Goal: Information Seeking & Learning: Learn about a topic

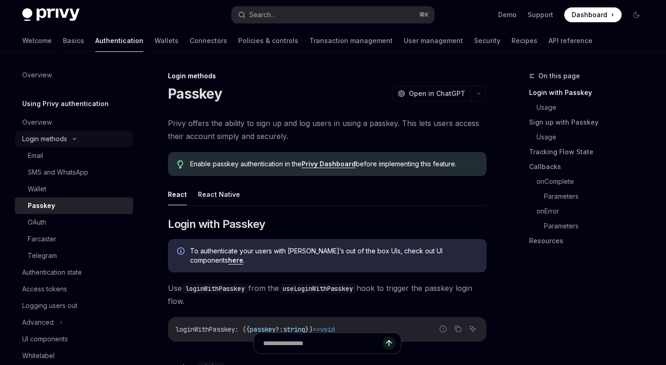
click at [72, 138] on icon at bounding box center [74, 139] width 11 height 4
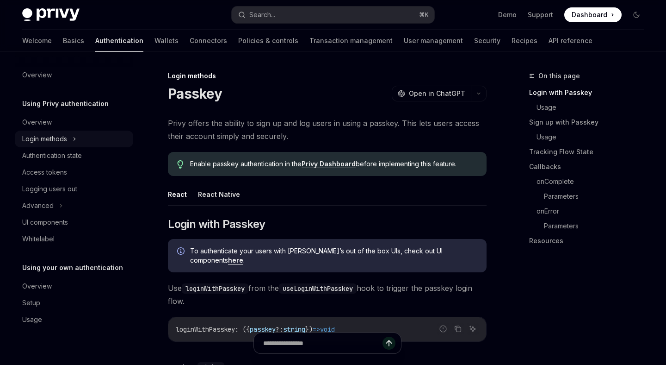
click at [72, 138] on div "Login methods" at bounding box center [74, 138] width 118 height 17
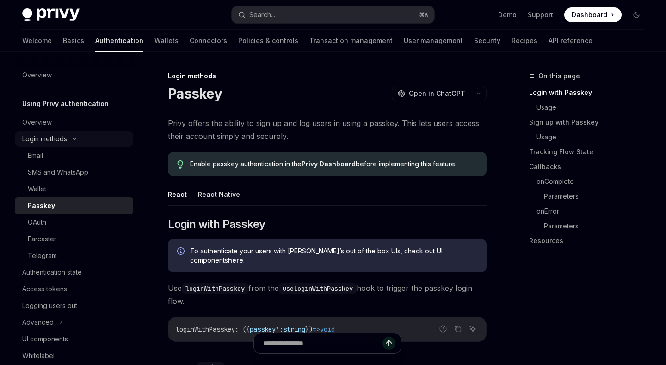
click at [72, 138] on icon at bounding box center [74, 139] width 11 height 4
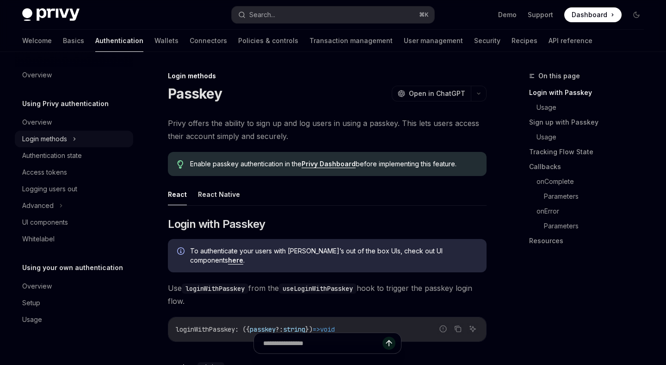
click at [72, 138] on div "Login methods" at bounding box center [74, 138] width 118 height 17
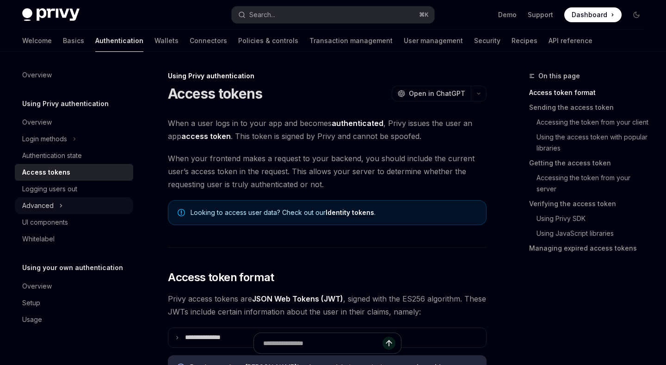
click at [62, 204] on icon at bounding box center [61, 205] width 4 height 11
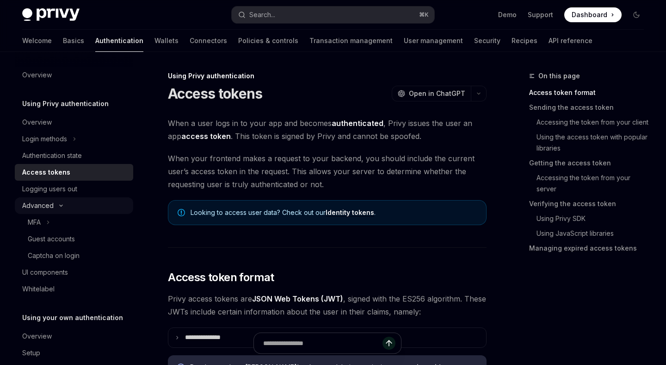
click at [61, 205] on icon at bounding box center [61, 206] width 11 height 4
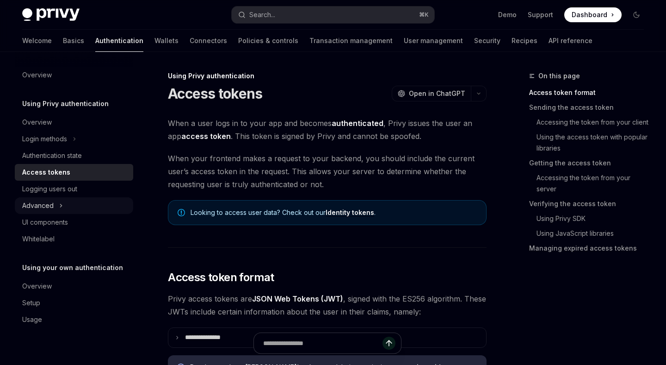
click at [61, 205] on icon at bounding box center [61, 205] width 1 height 3
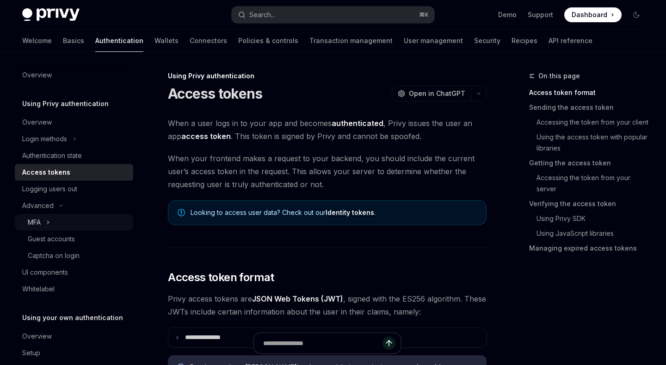
click at [48, 222] on icon at bounding box center [48, 222] width 4 height 11
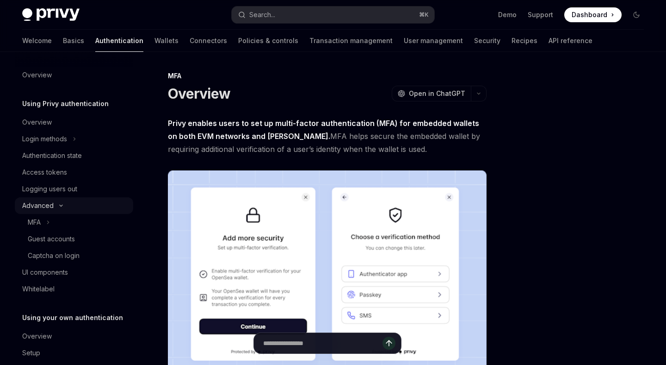
click at [62, 205] on icon at bounding box center [61, 206] width 11 height 4
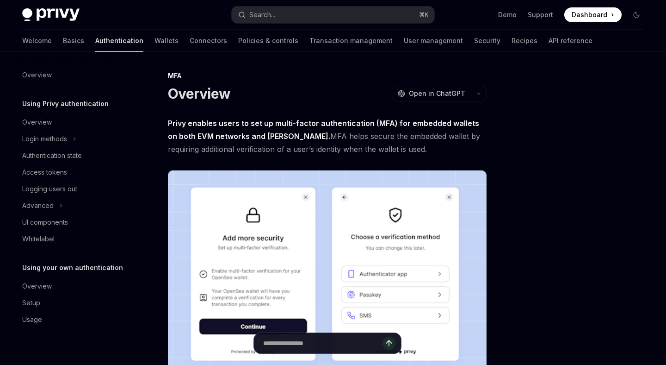
click at [193, 94] on h1 "Overview" at bounding box center [199, 93] width 62 height 17
click at [275, 123] on strong "Privy enables users to set up multi-factor authentication (MFA) for embedded wa…" at bounding box center [323, 129] width 311 height 22
click at [319, 123] on strong "Privy enables users to set up multi-factor authentication (MFA) for embedded wa…" at bounding box center [323, 129] width 311 height 22
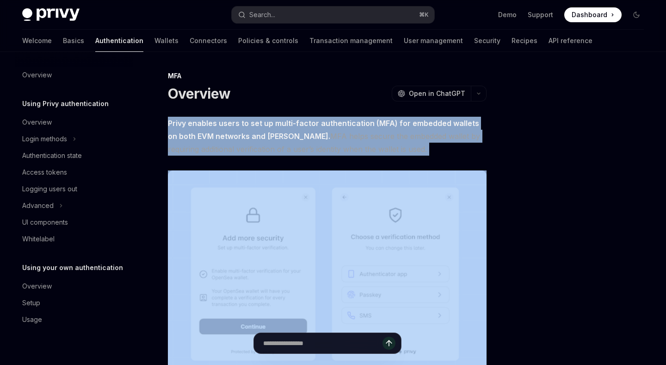
click at [319, 123] on strong "Privy enables users to set up multi-factor authentication (MFA) for embedded wa…" at bounding box center [323, 129] width 311 height 22
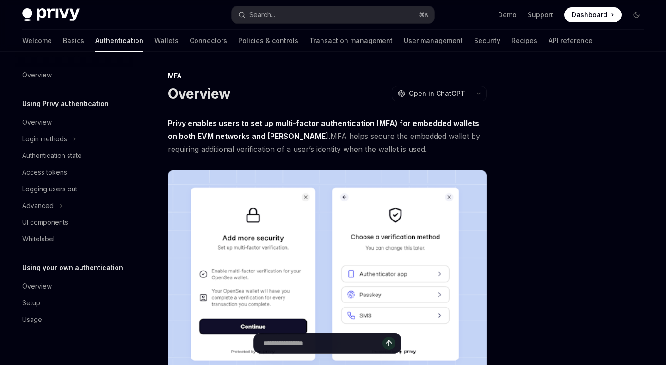
click at [316, 131] on span "Privy enables users to set up multi-factor authentication (MFA) for embedded wa…" at bounding box center [327, 136] width 319 height 39
click at [311, 136] on span "Privy enables users to set up multi-factor authentication (MFA) for embedded wa…" at bounding box center [327, 136] width 319 height 39
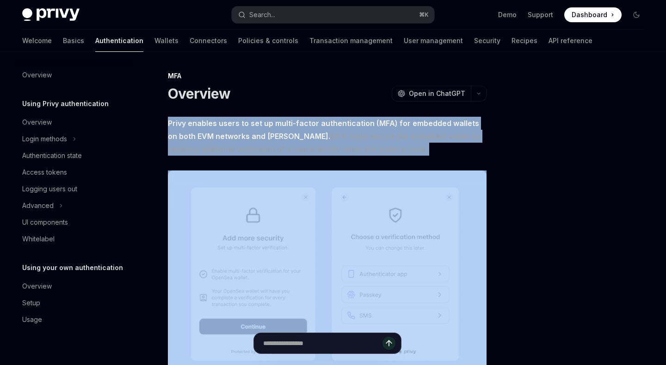
click at [311, 136] on span "Privy enables users to set up multi-factor authentication (MFA) for embedded wa…" at bounding box center [327, 136] width 319 height 39
click at [308, 134] on span "Privy enables users to set up multi-factor authentication (MFA) for embedded wa…" at bounding box center [327, 136] width 319 height 39
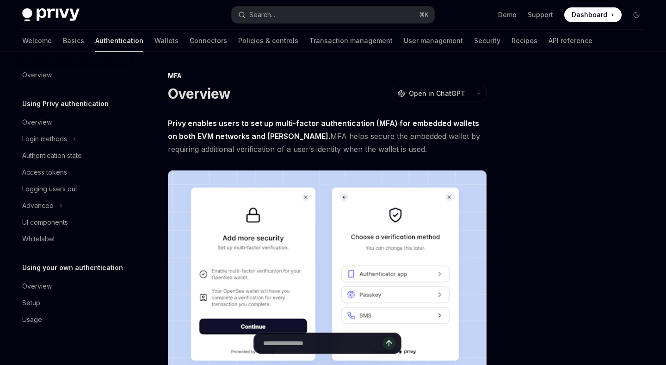
click at [305, 125] on strong "Privy enables users to set up multi-factor authentication (MFA) for embedded wa…" at bounding box center [323, 129] width 311 height 22
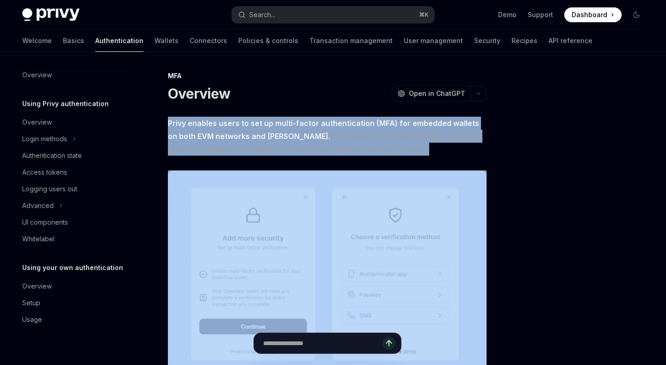
click at [305, 125] on strong "Privy enables users to set up multi-factor authentication (MFA) for embedded wa…" at bounding box center [323, 129] width 311 height 22
click at [310, 137] on span "Privy enables users to set up multi-factor authentication (MFA) for embedded wa…" at bounding box center [327, 136] width 319 height 39
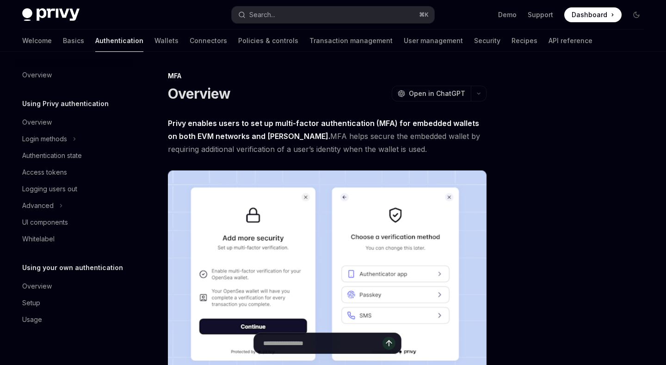
click at [301, 125] on strong "Privy enables users to set up multi-factor authentication (MFA) for embedded wa…" at bounding box center [323, 129] width 311 height 22
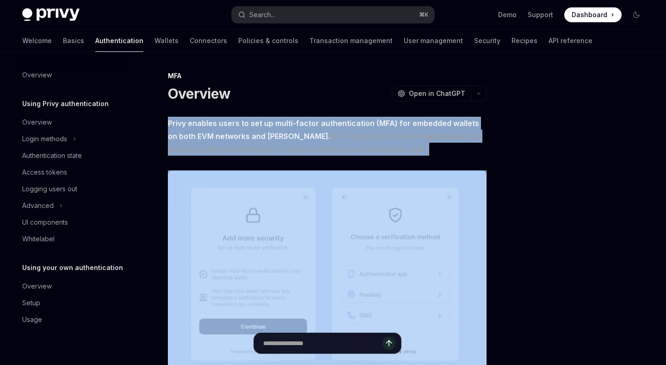
click at [327, 128] on span "Privy enables users to set up multi-factor authentication (MFA) for embedded wa…" at bounding box center [327, 136] width 319 height 39
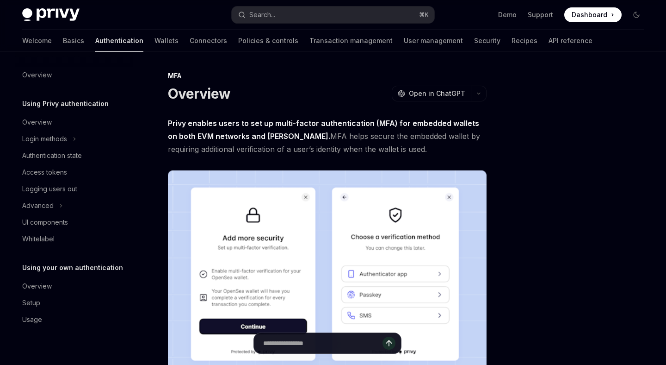
click at [314, 124] on strong "Privy enables users to set up multi-factor authentication (MFA) for embedded wa…" at bounding box center [323, 129] width 311 height 22
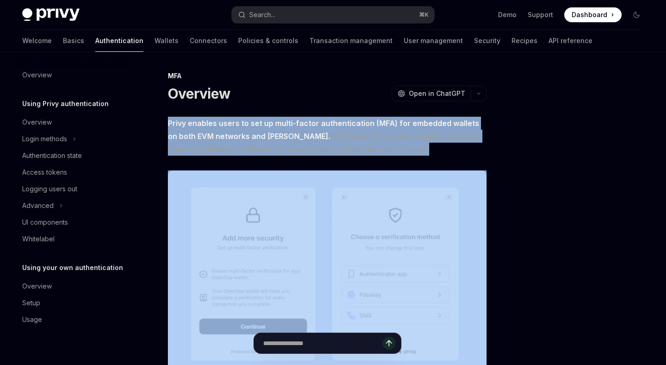
click at [314, 124] on strong "Privy enables users to set up multi-factor authentication (MFA) for embedded wa…" at bounding box center [323, 129] width 311 height 22
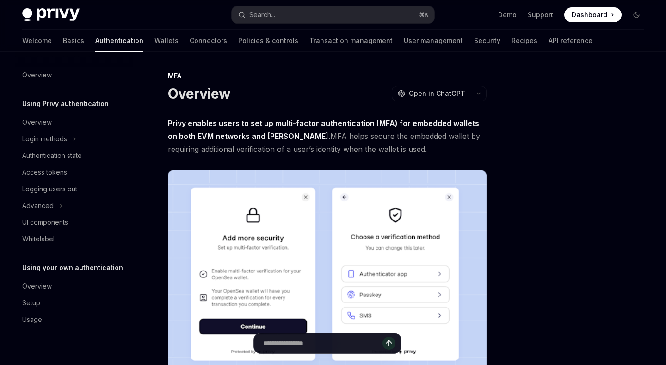
click at [298, 124] on strong "Privy enables users to set up multi-factor authentication (MFA) for embedded wa…" at bounding box center [323, 129] width 311 height 22
click at [297, 124] on strong "Privy enables users to set up multi-factor authentication (MFA) for embedded wa…" at bounding box center [323, 129] width 311 height 22
click at [291, 124] on strong "Privy enables users to set up multi-factor authentication (MFA) for embedded wa…" at bounding box center [323, 129] width 311 height 22
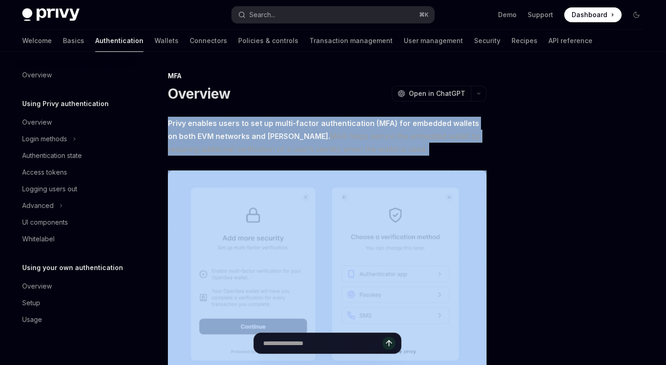
click at [291, 124] on strong "Privy enables users to set up multi-factor authentication (MFA) for embedded wa…" at bounding box center [323, 129] width 311 height 22
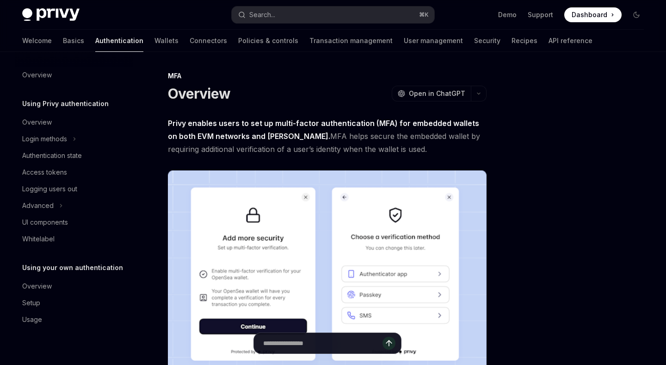
click at [212, 125] on strong "Privy enables users to set up multi-factor authentication (MFA) for embedded wa…" at bounding box center [323, 129] width 311 height 22
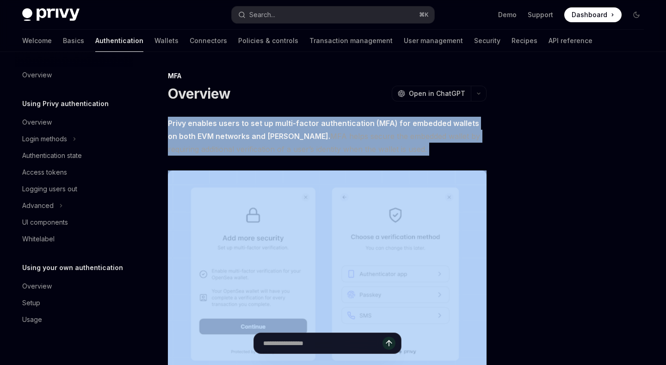
click at [212, 125] on strong "Privy enables users to set up multi-factor authentication (MFA) for embedded wa…" at bounding box center [323, 129] width 311 height 22
click at [236, 136] on strong "Privy enables users to set up multi-factor authentication (MFA) for embedded wa…" at bounding box center [323, 129] width 311 height 22
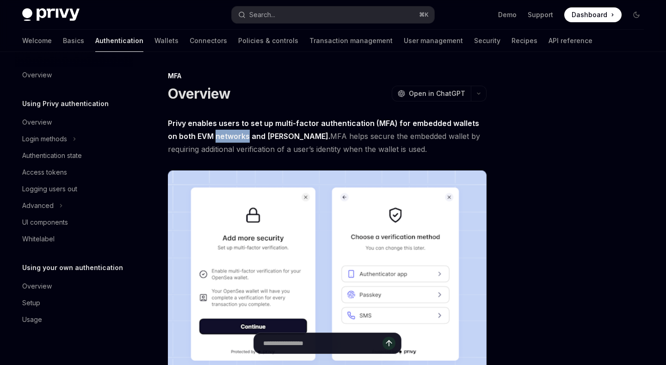
click at [236, 136] on strong "Privy enables users to set up multi-factor authentication (MFA) for embedded wa…" at bounding box center [323, 129] width 311 height 22
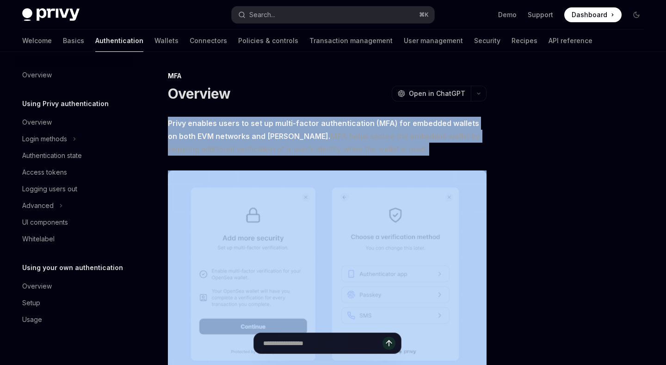
click at [236, 136] on strong "Privy enables users to set up multi-factor authentication (MFA) for embedded wa…" at bounding box center [323, 129] width 311 height 22
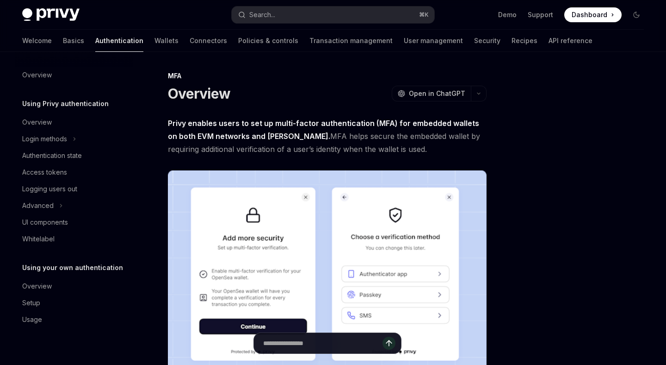
click at [237, 128] on span "Privy enables users to set up multi-factor authentication (MFA) for embedded wa…" at bounding box center [327, 136] width 319 height 39
click at [332, 136] on span "Privy enables users to set up multi-factor authentication (MFA) for embedded wa…" at bounding box center [327, 136] width 319 height 39
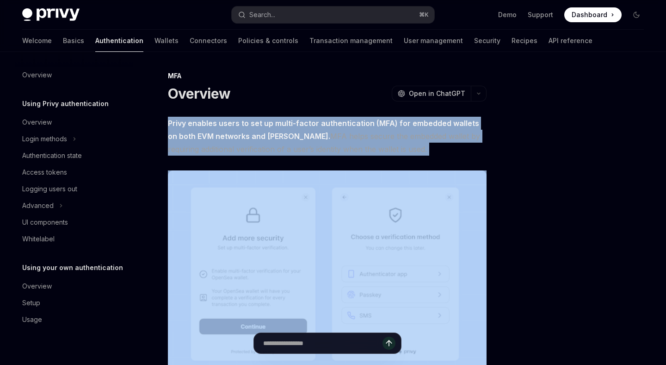
click at [332, 136] on span "Privy enables users to set up multi-factor authentication (MFA) for embedded wa…" at bounding box center [327, 136] width 319 height 39
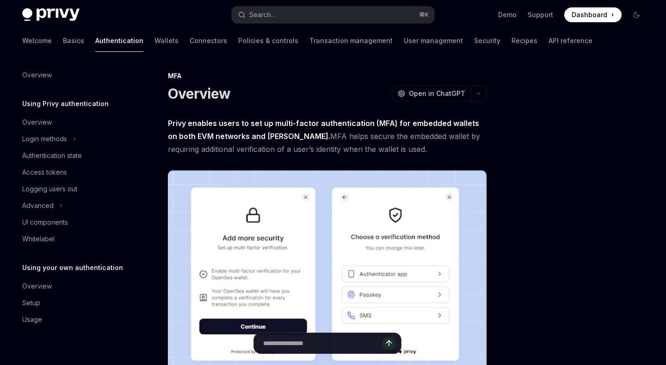
click at [318, 132] on span "Privy enables users to set up multi-factor authentication (MFA) for embedded wa…" at bounding box center [327, 136] width 319 height 39
click at [311, 124] on strong "Privy enables users to set up multi-factor authentication (MFA) for embedded wa…" at bounding box center [323, 129] width 311 height 22
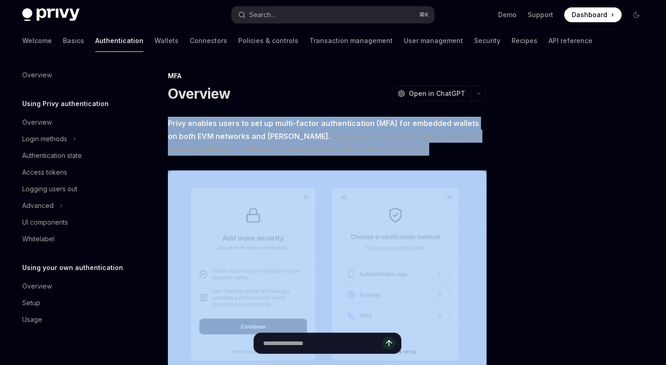
click at [311, 124] on strong "Privy enables users to set up multi-factor authentication (MFA) for embedded wa…" at bounding box center [323, 129] width 311 height 22
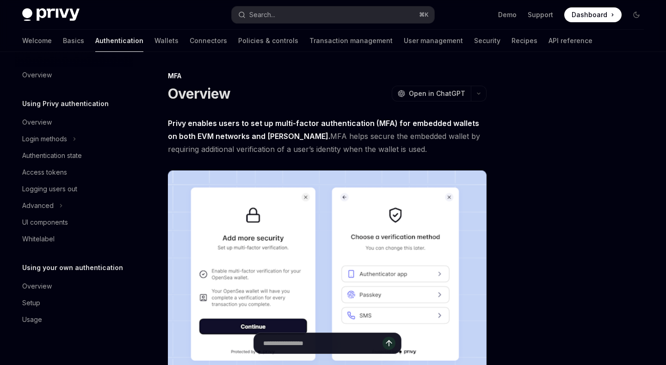
click at [335, 128] on span "Privy enables users to set up multi-factor authentication (MFA) for embedded wa…" at bounding box center [327, 136] width 319 height 39
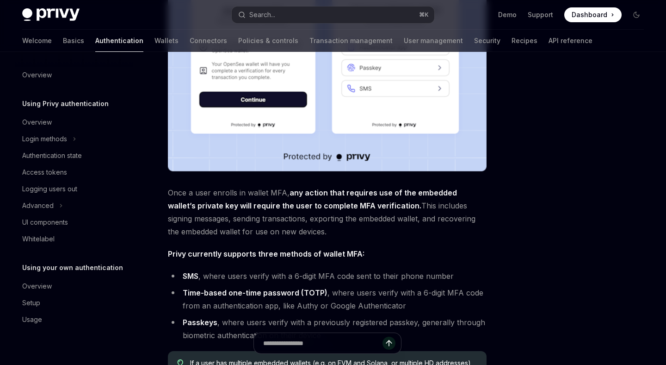
scroll to position [232, 0]
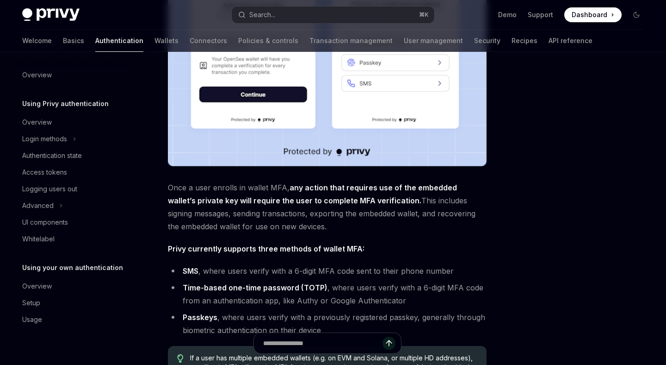
click at [337, 192] on span "Once a user enrolls in wallet MFA, any action that requires use of the embedded…" at bounding box center [327, 207] width 319 height 52
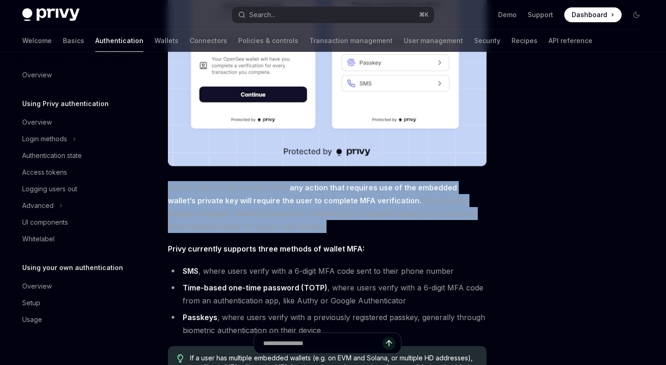
click at [337, 192] on span "Once a user enrolls in wallet MFA, any action that requires use of the embedded…" at bounding box center [327, 207] width 319 height 52
click at [330, 219] on span "Once a user enrolls in wallet MFA, any action that requires use of the embedded…" at bounding box center [327, 207] width 319 height 52
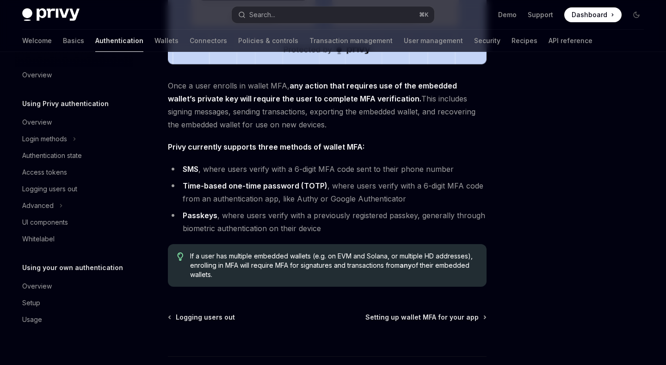
scroll to position [0, 0]
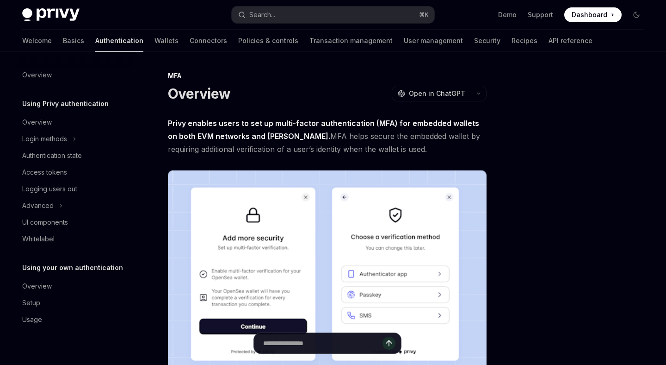
click at [321, 127] on strong "Privy enables users to set up multi-factor authentication (MFA) for embedded wa…" at bounding box center [323, 129] width 311 height 22
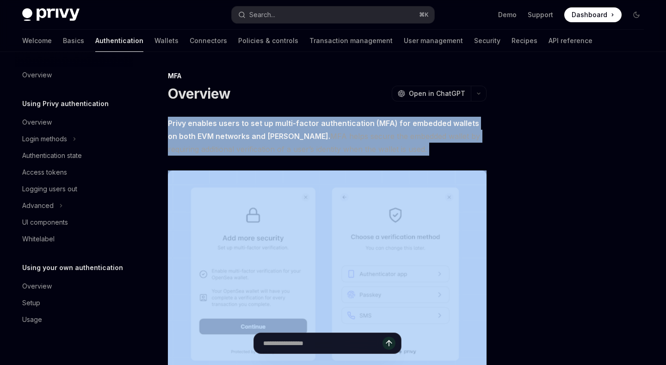
click at [321, 127] on strong "Privy enables users to set up multi-factor authentication (MFA) for embedded wa…" at bounding box center [323, 129] width 311 height 22
click at [301, 123] on strong "Privy enables users to set up multi-factor authentication (MFA) for embedded wa…" at bounding box center [323, 129] width 311 height 22
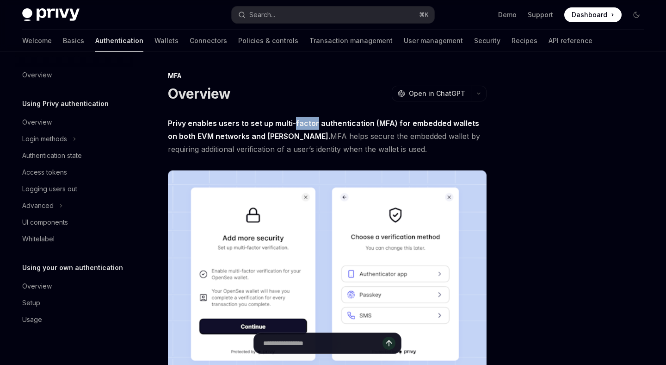
click at [301, 123] on strong "Privy enables users to set up multi-factor authentication (MFA) for embedded wa…" at bounding box center [323, 129] width 311 height 22
click at [304, 136] on span "Privy enables users to set up multi-factor authentication (MFA) for embedded wa…" at bounding box center [327, 136] width 319 height 39
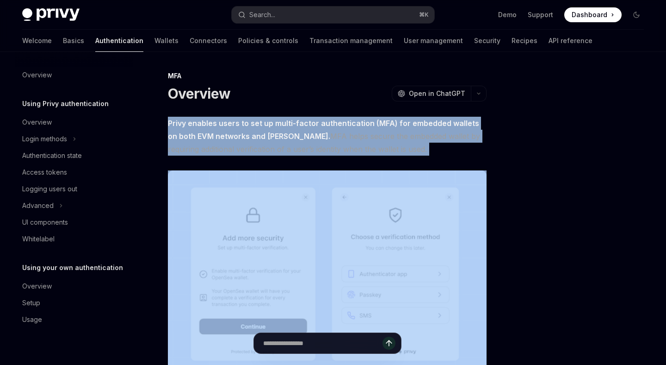
click at [304, 136] on span "Privy enables users to set up multi-factor authentication (MFA) for embedded wa…" at bounding box center [327, 136] width 319 height 39
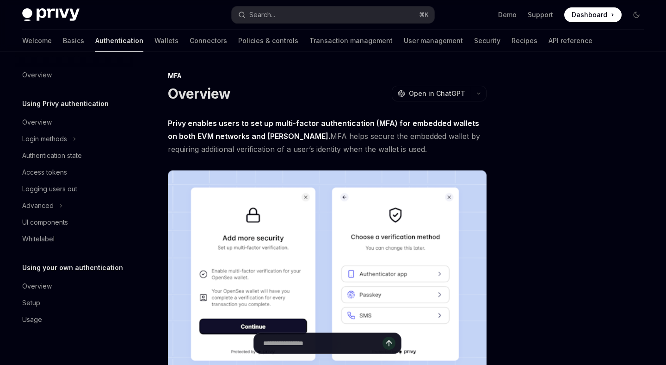
click at [304, 136] on span "Privy enables users to set up multi-factor authentication (MFA) for embedded wa…" at bounding box center [327, 136] width 319 height 39
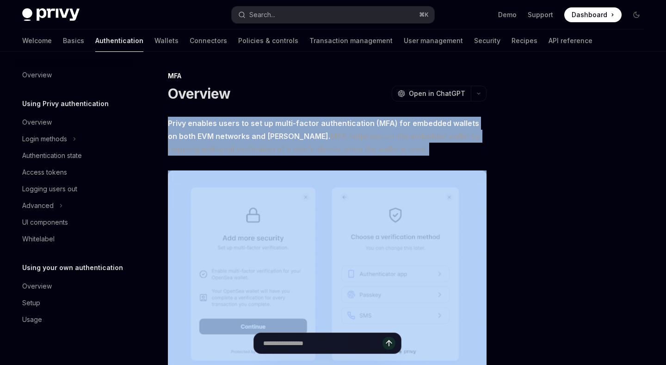
click at [304, 136] on span "Privy enables users to set up multi-factor authentication (MFA) for embedded wa…" at bounding box center [327, 136] width 319 height 39
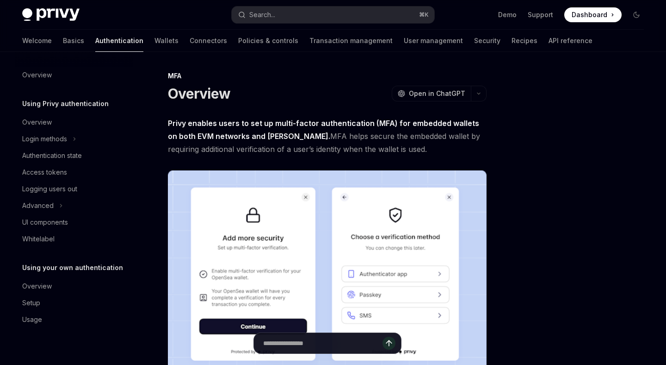
click at [304, 136] on span "Privy enables users to set up multi-factor authentication (MFA) for embedded wa…" at bounding box center [327, 136] width 319 height 39
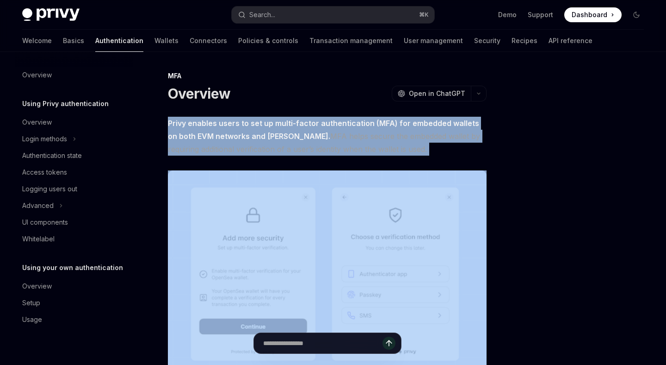
click at [304, 136] on span "Privy enables users to set up multi-factor authentication (MFA) for embedded wa…" at bounding box center [327, 136] width 319 height 39
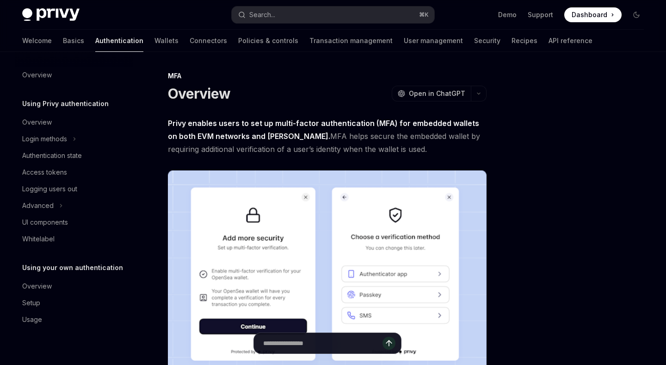
click at [313, 125] on strong "Privy enables users to set up multi-factor authentication (MFA) for embedded wa…" at bounding box center [323, 129] width 311 height 22
click at [300, 124] on strong "Privy enables users to set up multi-factor authentication (MFA) for embedded wa…" at bounding box center [323, 129] width 311 height 22
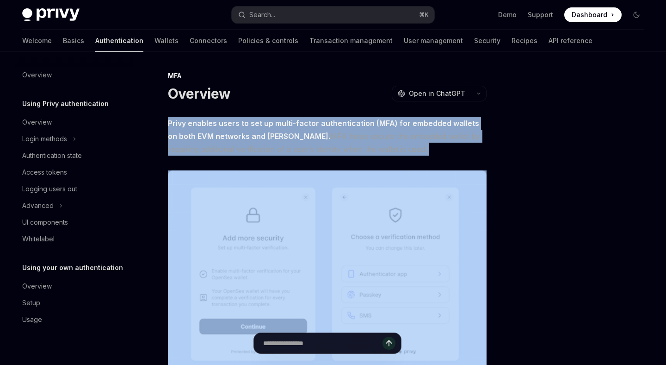
click at [300, 124] on strong "Privy enables users to set up multi-factor authentication (MFA) for embedded wa…" at bounding box center [323, 129] width 311 height 22
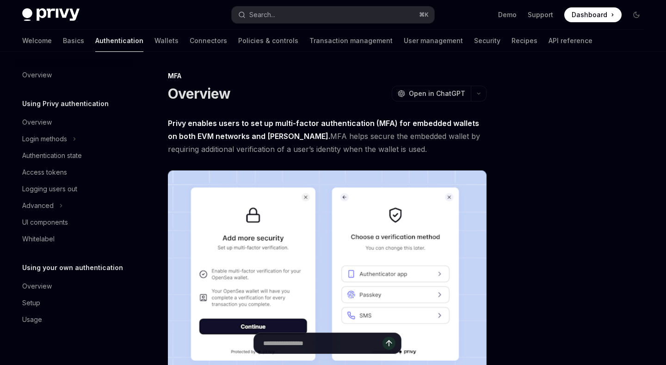
click at [302, 135] on span "Privy enables users to set up multi-factor authentication (MFA) for embedded wa…" at bounding box center [327, 136] width 319 height 39
click at [312, 125] on strong "Privy enables users to set up multi-factor authentication (MFA) for embedded wa…" at bounding box center [323, 129] width 311 height 22
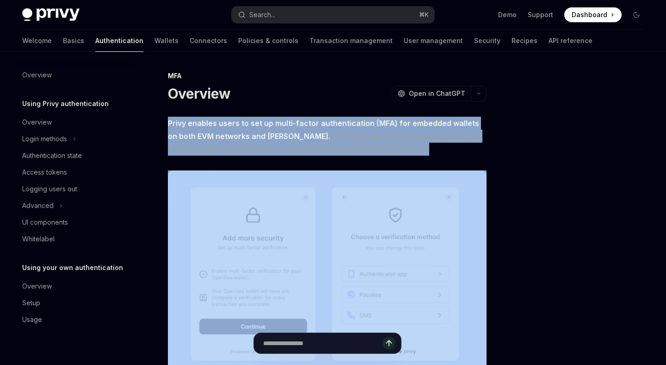
click at [312, 125] on strong "Privy enables users to set up multi-factor authentication (MFA) for embedded wa…" at bounding box center [323, 129] width 311 height 22
click at [316, 141] on span "Privy enables users to set up multi-factor authentication (MFA) for embedded wa…" at bounding box center [327, 136] width 319 height 39
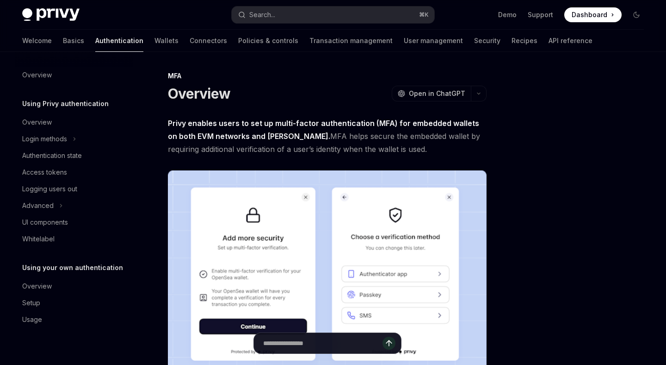
click at [305, 136] on span "Privy enables users to set up multi-factor authentication (MFA) for embedded wa…" at bounding box center [327, 136] width 319 height 39
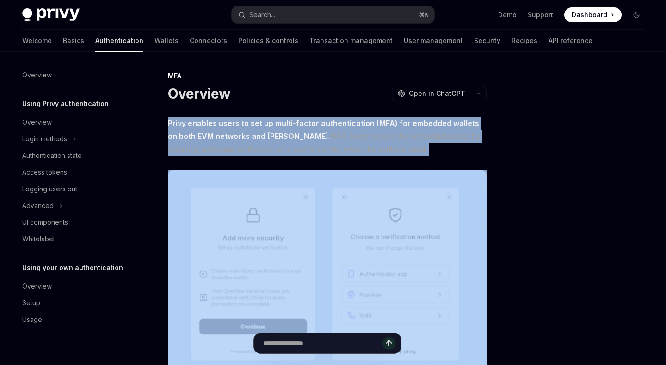
click at [305, 136] on span "Privy enables users to set up multi-factor authentication (MFA) for embedded wa…" at bounding box center [327, 136] width 319 height 39
click at [300, 130] on span "Privy enables users to set up multi-factor authentication (MFA) for embedded wa…" at bounding box center [327, 136] width 319 height 39
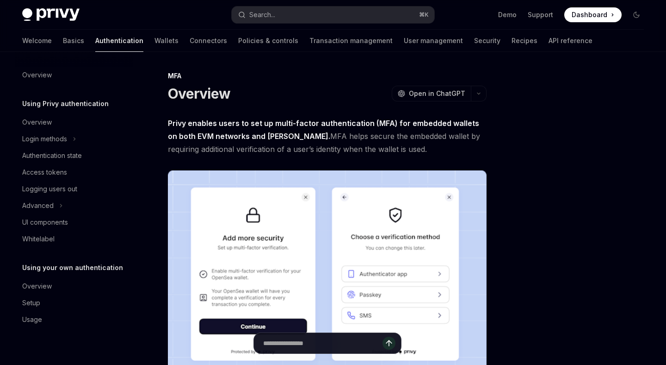
click at [298, 139] on span "Privy enables users to set up multi-factor authentication (MFA) for embedded wa…" at bounding box center [327, 136] width 319 height 39
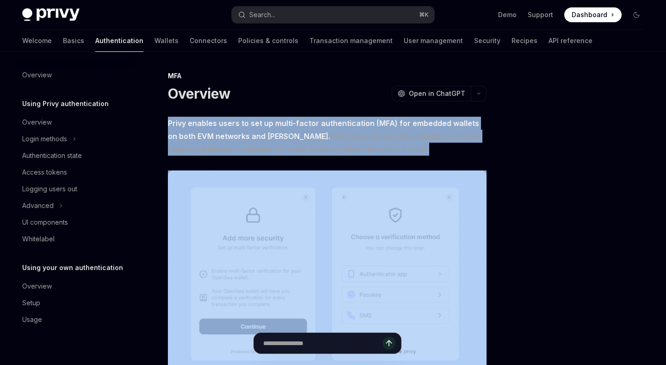
click at [298, 139] on span "Privy enables users to set up multi-factor authentication (MFA) for embedded wa…" at bounding box center [327, 136] width 319 height 39
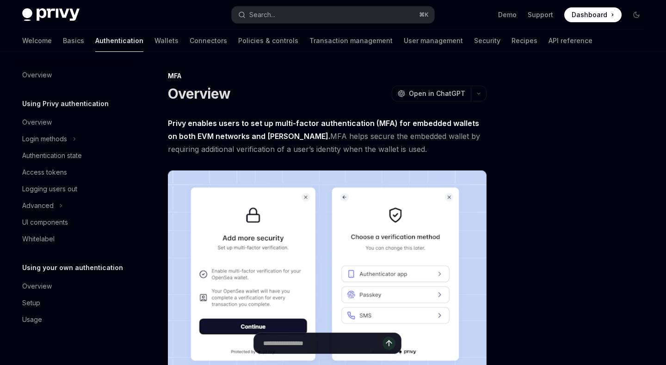
click at [298, 139] on span "Privy enables users to set up multi-factor authentication (MFA) for embedded wa…" at bounding box center [327, 136] width 319 height 39
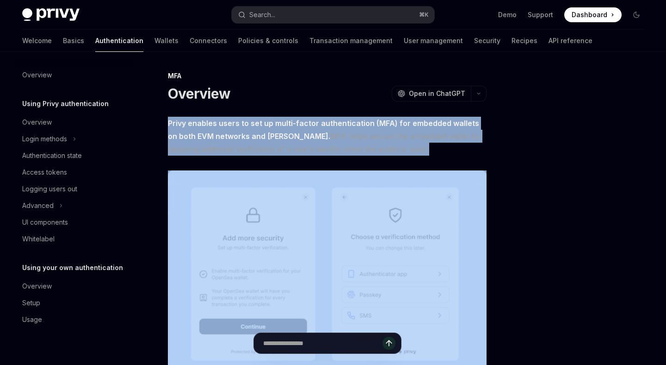
click at [298, 139] on span "Privy enables users to set up multi-factor authentication (MFA) for embedded wa…" at bounding box center [327, 136] width 319 height 39
click at [301, 135] on span "Privy enables users to set up multi-factor authentication (MFA) for embedded wa…" at bounding box center [327, 136] width 319 height 39
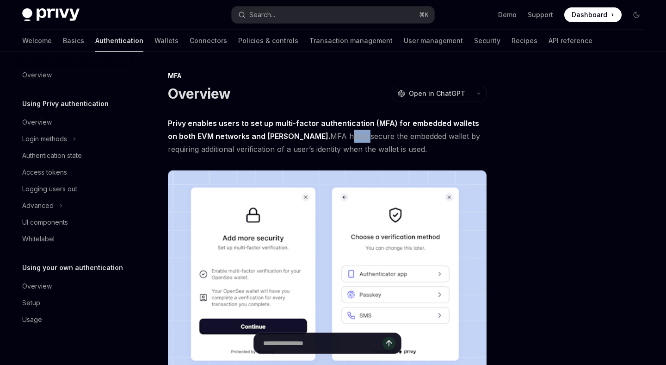
click at [301, 135] on span "Privy enables users to set up multi-factor authentication (MFA) for embedded wa…" at bounding box center [327, 136] width 319 height 39
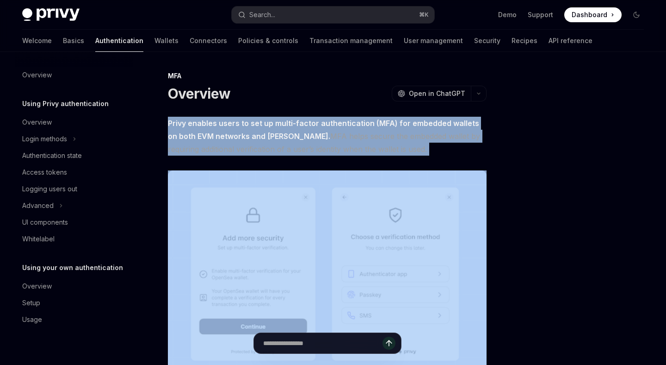
click at [301, 135] on span "Privy enables users to set up multi-factor authentication (MFA) for embedded wa…" at bounding box center [327, 136] width 319 height 39
click at [299, 131] on span "Privy enables users to set up multi-factor authentication (MFA) for embedded wa…" at bounding box center [327, 136] width 319 height 39
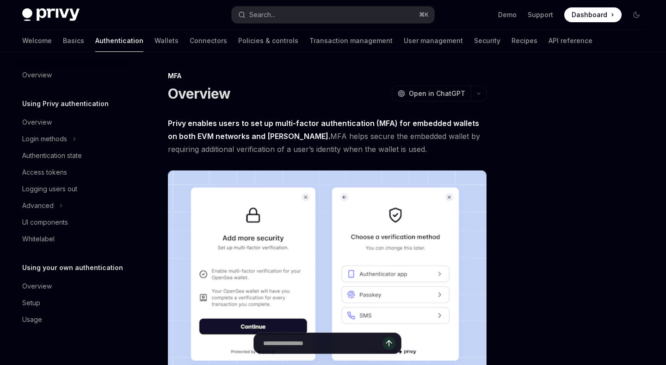
click at [299, 135] on span "Privy enables users to set up multi-factor authentication (MFA) for embedded wa…" at bounding box center [327, 136] width 319 height 39
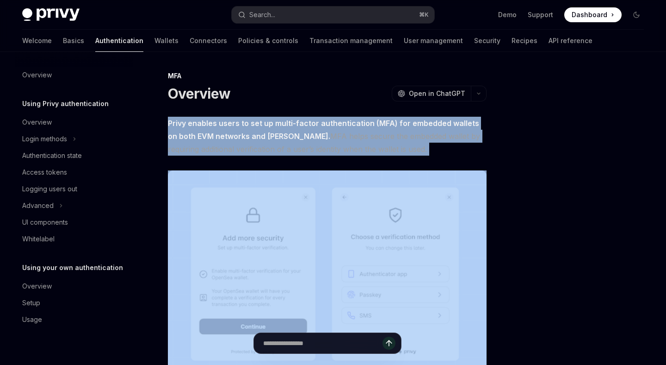
click at [299, 135] on span "Privy enables users to set up multi-factor authentication (MFA) for embedded wa…" at bounding box center [327, 136] width 319 height 39
click at [298, 131] on span "Privy enables users to set up multi-factor authentication (MFA) for embedded wa…" at bounding box center [327, 136] width 319 height 39
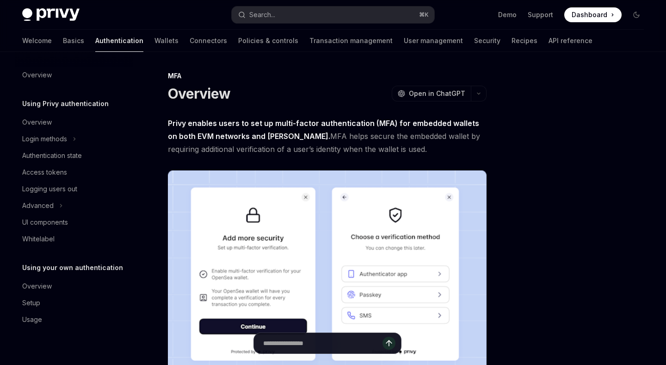
click at [291, 124] on strong "Privy enables users to set up multi-factor authentication (MFA) for embedded wa…" at bounding box center [323, 129] width 311 height 22
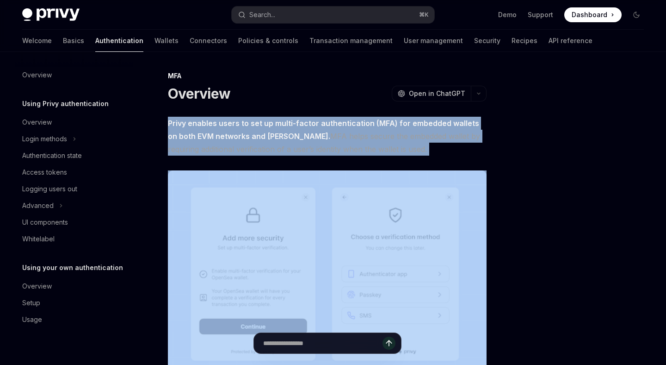
click at [291, 124] on strong "Privy enables users to set up multi-factor authentication (MFA) for embedded wa…" at bounding box center [323, 129] width 311 height 22
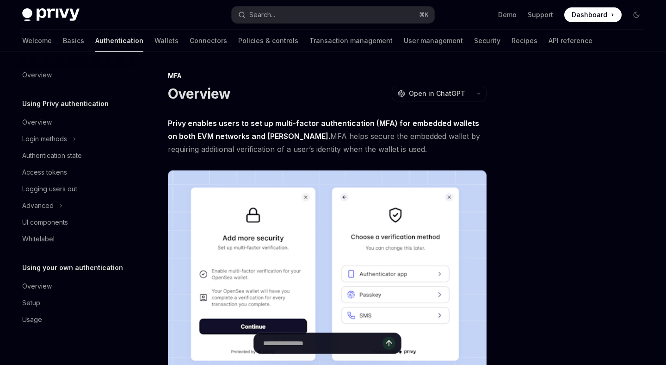
click at [297, 138] on span "Privy enables users to set up multi-factor authentication (MFA) for embedded wa…" at bounding box center [327, 136] width 319 height 39
click at [335, 101] on div "Overview OpenAI Open in ChatGPT" at bounding box center [327, 93] width 319 height 17
click at [335, 124] on strong "Privy enables users to set up multi-factor authentication (MFA) for embedded wa…" at bounding box center [323, 129] width 311 height 22
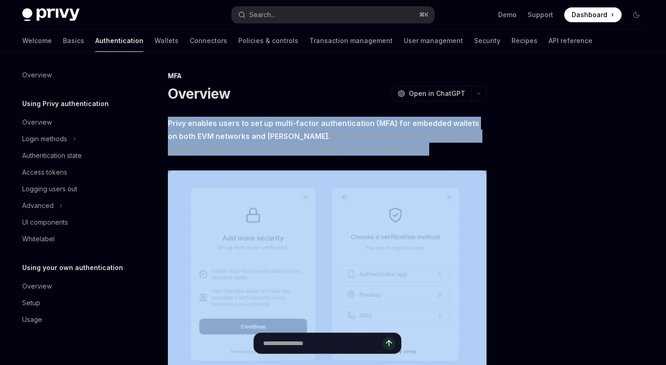
click at [335, 124] on strong "Privy enables users to set up multi-factor authentication (MFA) for embedded wa…" at bounding box center [323, 129] width 311 height 22
click at [317, 133] on span "Privy enables users to set up multi-factor authentication (MFA) for embedded wa…" at bounding box center [327, 136] width 319 height 39
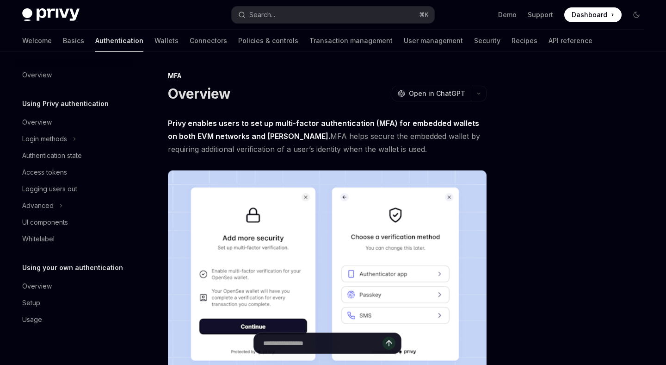
click at [302, 124] on strong "Privy enables users to set up multi-factor authentication (MFA) for embedded wa…" at bounding box center [323, 129] width 311 height 22
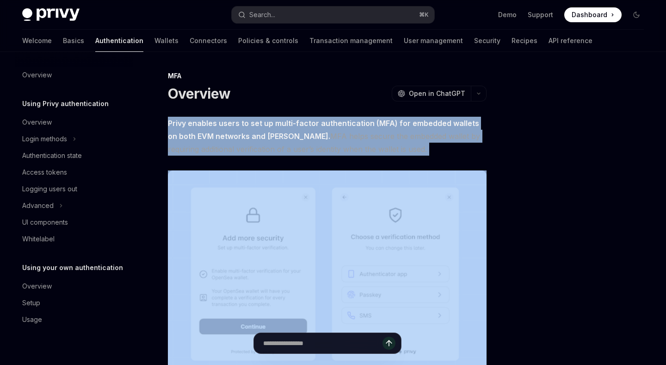
click at [302, 124] on strong "Privy enables users to set up multi-factor authentication (MFA) for embedded wa…" at bounding box center [323, 129] width 311 height 22
click at [326, 133] on span "Privy enables users to set up multi-factor authentication (MFA) for embedded wa…" at bounding box center [327, 136] width 319 height 39
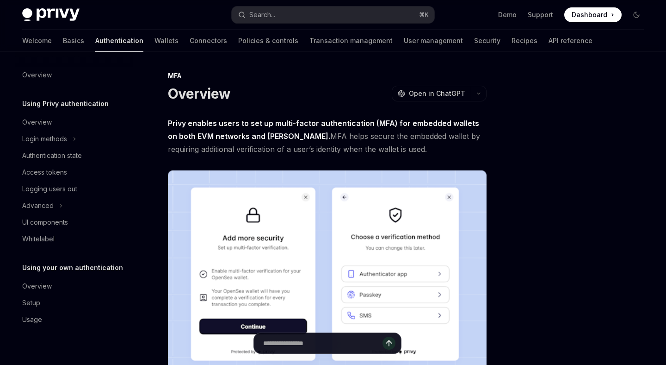
click at [316, 127] on span "Privy enables users to set up multi-factor authentication (MFA) for embedded wa…" at bounding box center [327, 136] width 319 height 39
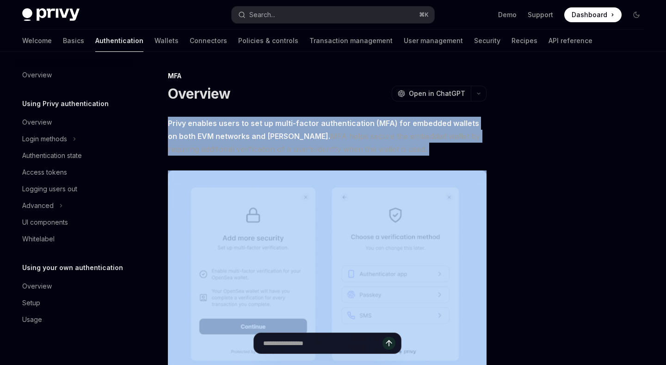
click at [316, 127] on span "Privy enables users to set up multi-factor authentication (MFA) for embedded wa…" at bounding box center [327, 136] width 319 height 39
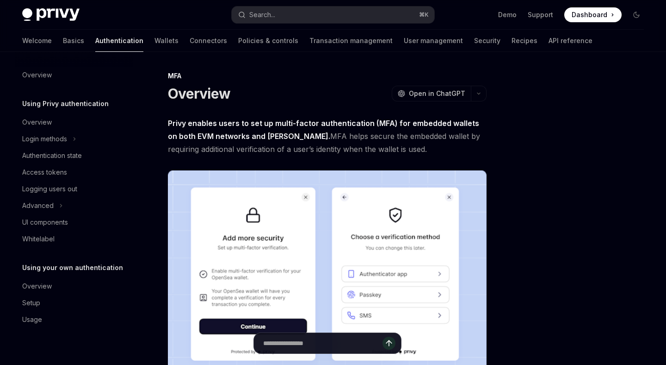
click at [315, 129] on span "Privy enables users to set up multi-factor authentication (MFA) for embedded wa…" at bounding box center [327, 136] width 319 height 39
click at [327, 124] on strong "Privy enables users to set up multi-factor authentication (MFA) for embedded wa…" at bounding box center [323, 129] width 311 height 22
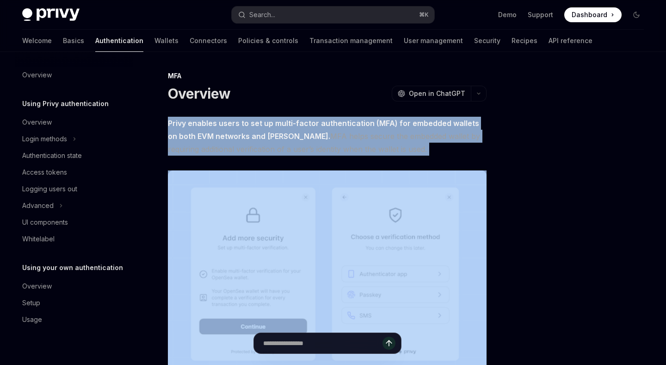
click at [327, 124] on strong "Privy enables users to set up multi-factor authentication (MFA) for embedded wa…" at bounding box center [323, 129] width 311 height 22
click at [328, 136] on span "Privy enables users to set up multi-factor authentication (MFA) for embedded wa…" at bounding box center [327, 136] width 319 height 39
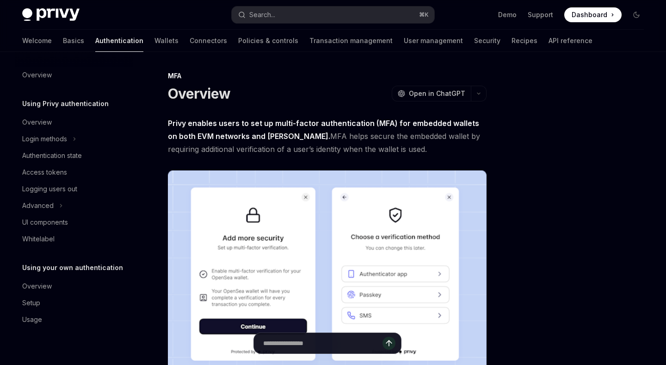
click at [312, 124] on strong "Privy enables users to set up multi-factor authentication (MFA) for embedded wa…" at bounding box center [323, 129] width 311 height 22
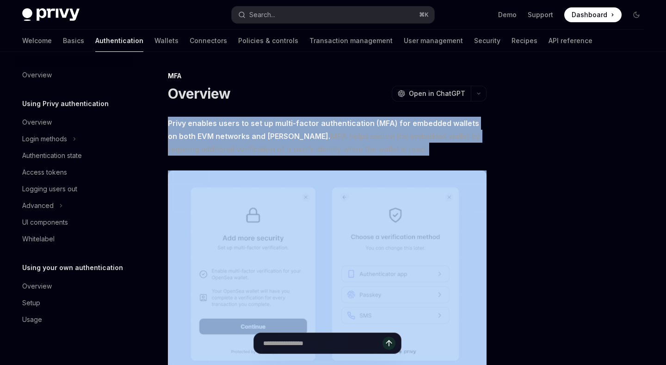
click at [312, 124] on strong "Privy enables users to set up multi-factor authentication (MFA) for embedded wa…" at bounding box center [323, 129] width 311 height 22
click at [316, 136] on span "Privy enables users to set up multi-factor authentication (MFA) for embedded wa…" at bounding box center [327, 136] width 319 height 39
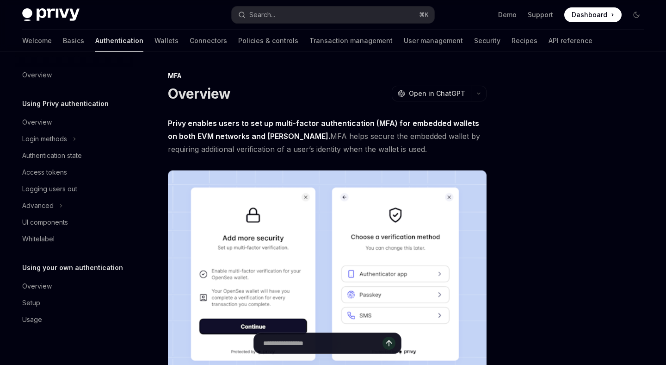
click at [316, 136] on span "Privy enables users to set up multi-factor authentication (MFA) for embedded wa…" at bounding box center [327, 136] width 319 height 39
click at [374, 120] on strong "Privy enables users to set up multi-factor authentication (MFA) for embedded wa…" at bounding box center [323, 129] width 311 height 22
click at [330, 123] on strong "Privy enables users to set up multi-factor authentication (MFA) for embedded wa…" at bounding box center [323, 129] width 311 height 22
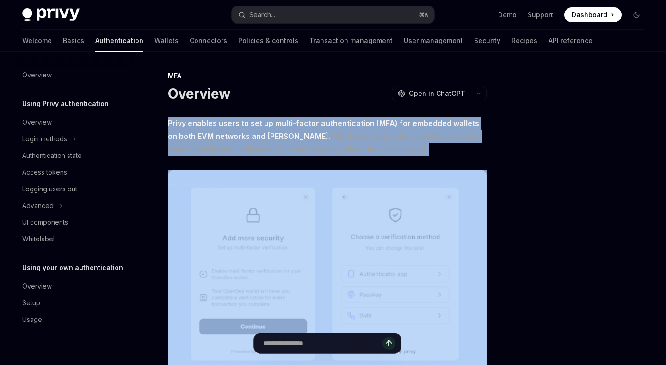
click at [330, 123] on strong "Privy enables users to set up multi-factor authentication (MFA) for embedded wa…" at bounding box center [323, 129] width 311 height 22
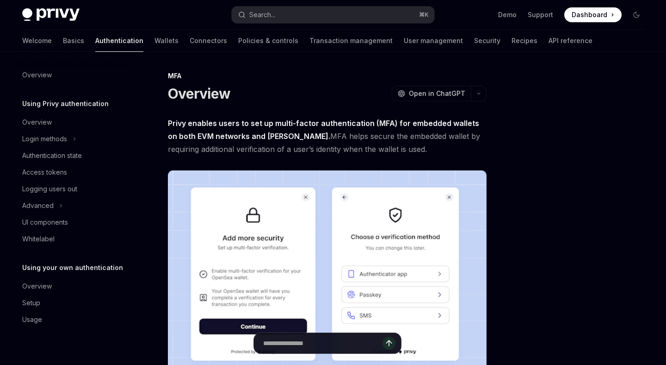
click at [330, 136] on span "Privy enables users to set up multi-factor authentication (MFA) for embedded wa…" at bounding box center [327, 136] width 319 height 39
click at [283, 119] on strong "Privy enables users to set up multi-factor authentication (MFA) for embedded wa…" at bounding box center [323, 129] width 311 height 22
click at [283, 120] on strong "Privy enables users to set up multi-factor authentication (MFA) for embedded wa…" at bounding box center [323, 129] width 311 height 22
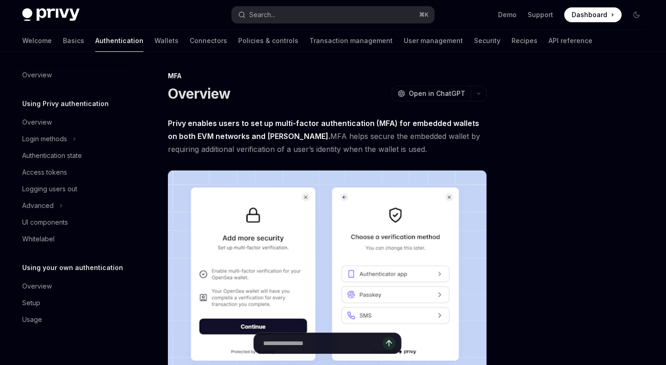
click at [298, 124] on strong "Privy enables users to set up multi-factor authentication (MFA) for embedded wa…" at bounding box center [323, 129] width 311 height 22
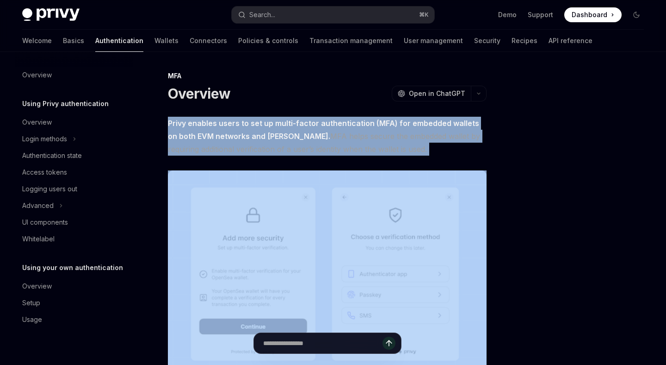
click at [298, 124] on strong "Privy enables users to set up multi-factor authentication (MFA) for embedded wa…" at bounding box center [323, 129] width 311 height 22
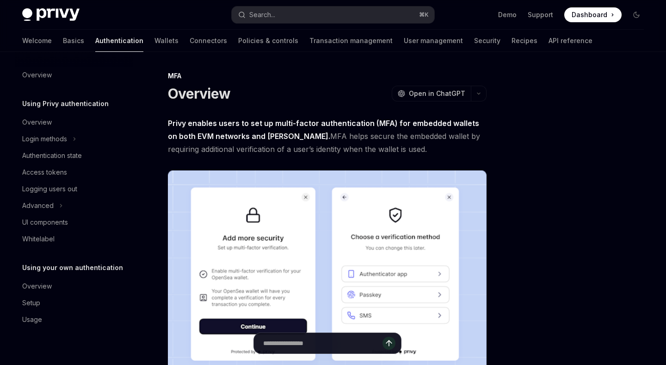
click at [320, 127] on span "Privy enables users to set up multi-factor authentication (MFA) for embedded wa…" at bounding box center [327, 136] width 319 height 39
click at [306, 122] on strong "Privy enables users to set up multi-factor authentication (MFA) for embedded wa…" at bounding box center [323, 129] width 311 height 22
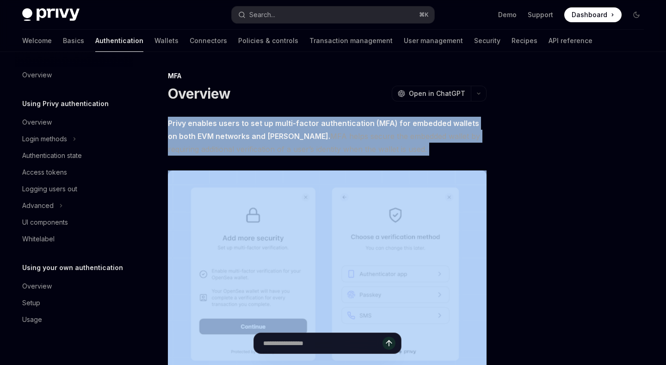
click at [306, 122] on strong "Privy enables users to set up multi-factor authentication (MFA) for embedded wa…" at bounding box center [323, 129] width 311 height 22
click at [330, 131] on span "Privy enables users to set up multi-factor authentication (MFA) for embedded wa…" at bounding box center [327, 136] width 319 height 39
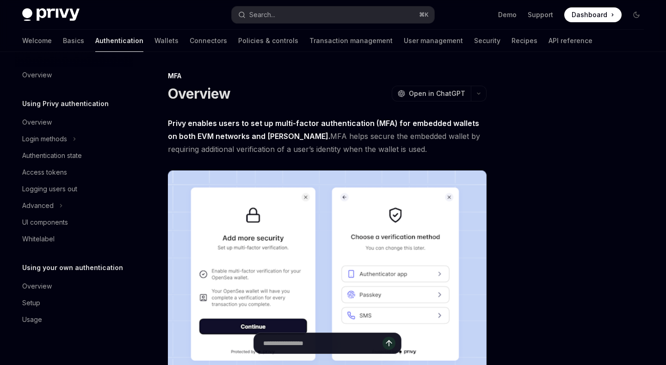
click at [444, 124] on strong "Privy enables users to set up multi-factor authentication (MFA) for embedded wa…" at bounding box center [323, 129] width 311 height 22
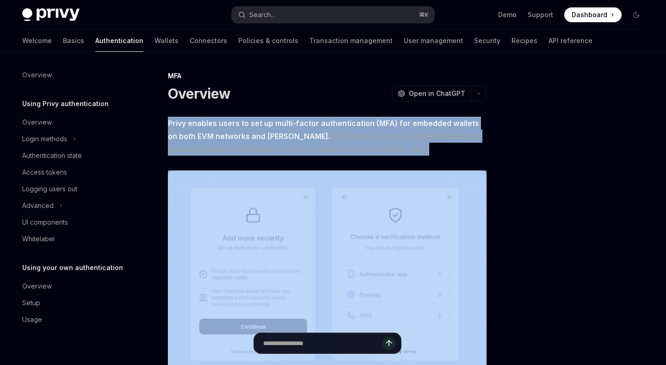
click at [444, 124] on strong "Privy enables users to set up multi-factor authentication (MFA) for embedded wa…" at bounding box center [323, 129] width 311 height 22
click at [340, 133] on span "Privy enables users to set up multi-factor authentication (MFA) for embedded wa…" at bounding box center [327, 136] width 319 height 39
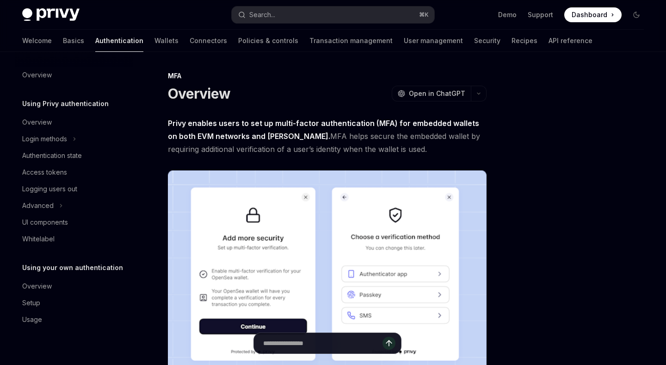
click at [308, 123] on strong "Privy enables users to set up multi-factor authentication (MFA) for embedded wa…" at bounding box center [323, 129] width 311 height 22
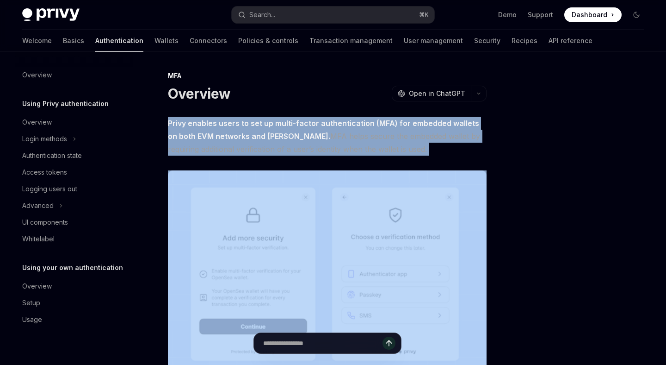
click at [308, 123] on strong "Privy enables users to set up multi-factor authentication (MFA) for embedded wa…" at bounding box center [323, 129] width 311 height 22
click at [337, 139] on span "Privy enables users to set up multi-factor authentication (MFA) for embedded wa…" at bounding box center [327, 136] width 319 height 39
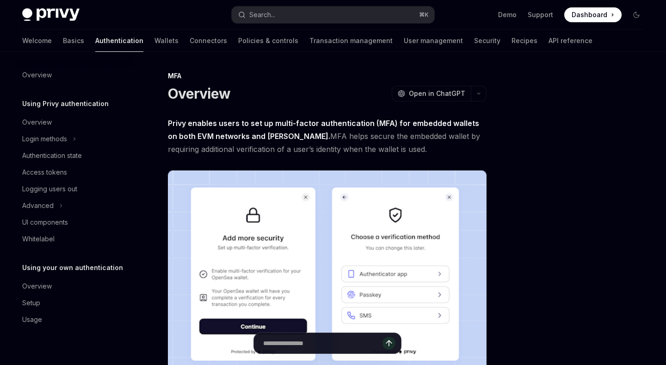
click at [338, 132] on span "Privy enables users to set up multi-factor authentication (MFA) for embedded wa…" at bounding box center [327, 136] width 319 height 39
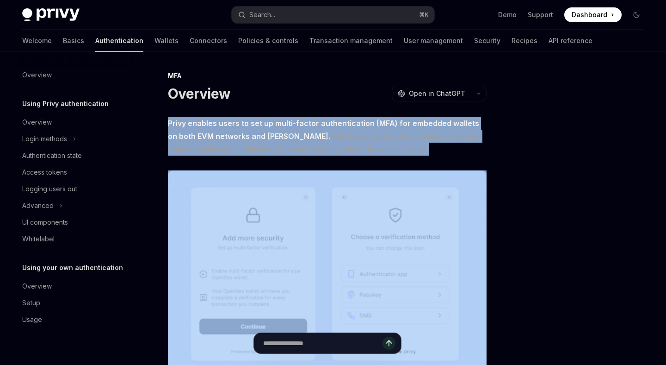
click at [338, 132] on span "Privy enables users to set up multi-factor authentication (MFA) for embedded wa…" at bounding box center [327, 136] width 319 height 39
click at [332, 134] on span "Privy enables users to set up multi-factor authentication (MFA) for embedded wa…" at bounding box center [327, 136] width 319 height 39
